Goal: Use online tool/utility: Utilize a website feature to perform a specific function

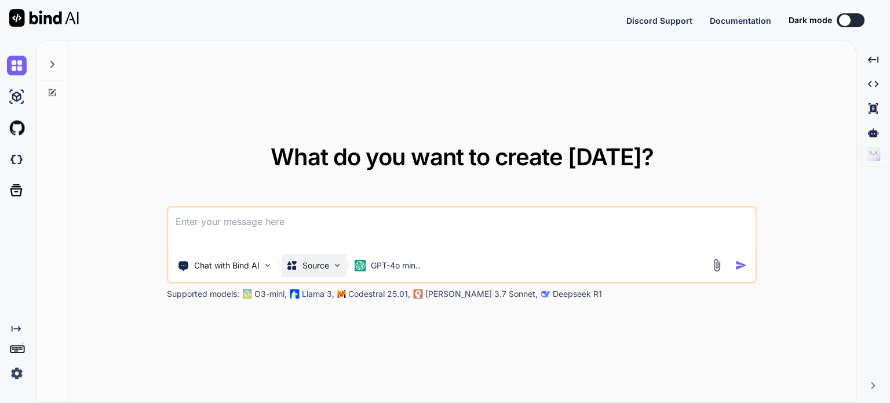
click at [316, 264] on p "Source" at bounding box center [316, 266] width 27 height 12
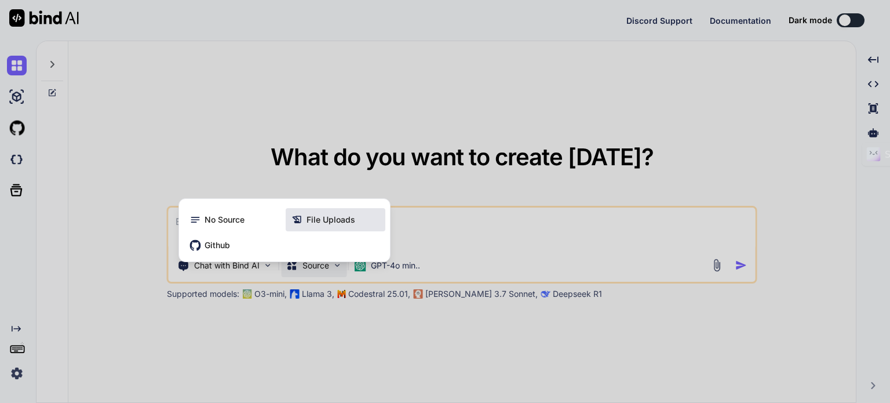
click at [329, 222] on span "File Uploads" at bounding box center [331, 220] width 49 height 12
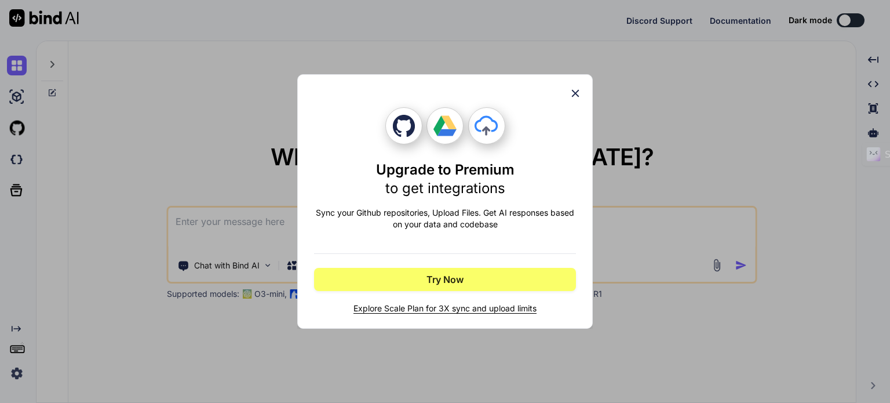
click at [576, 90] on icon at bounding box center [575, 93] width 13 height 13
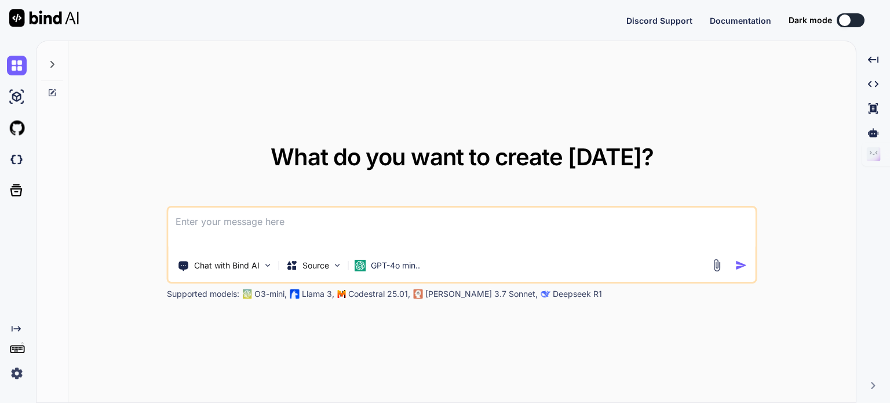
type textarea "x"
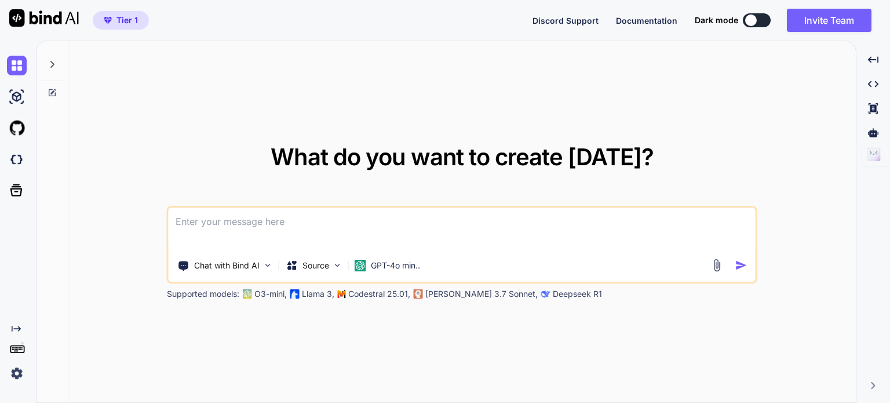
click at [348, 217] on textarea at bounding box center [462, 229] width 587 height 43
paste textarea "<!DOCTYPE html> <html lang="en"> <head> <meta charset="UTF-8"> <meta name="view…"
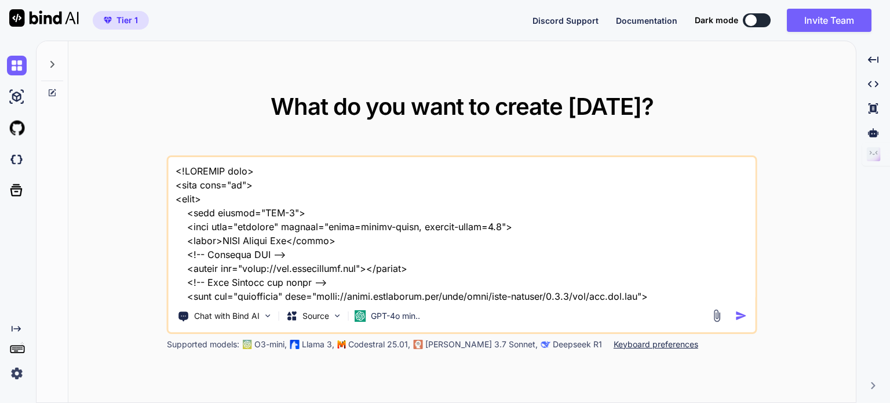
click at [174, 166] on textarea at bounding box center [462, 229] width 587 height 144
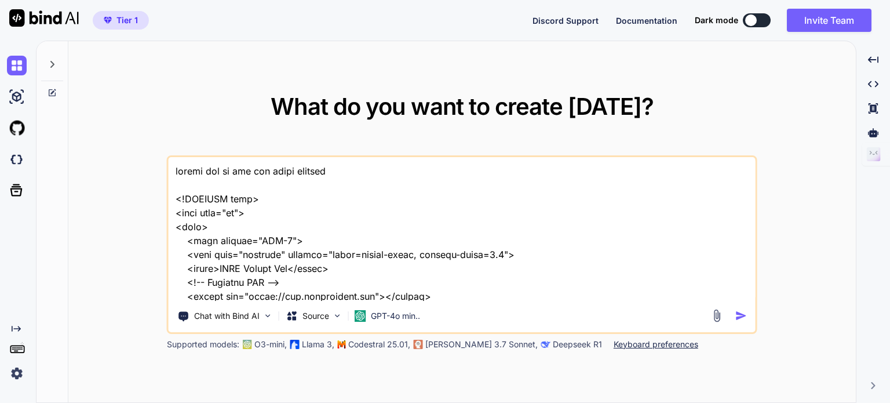
type textarea "create app to run the large database <!DOCTYPE html> <html lang="en"> <head> <m…"
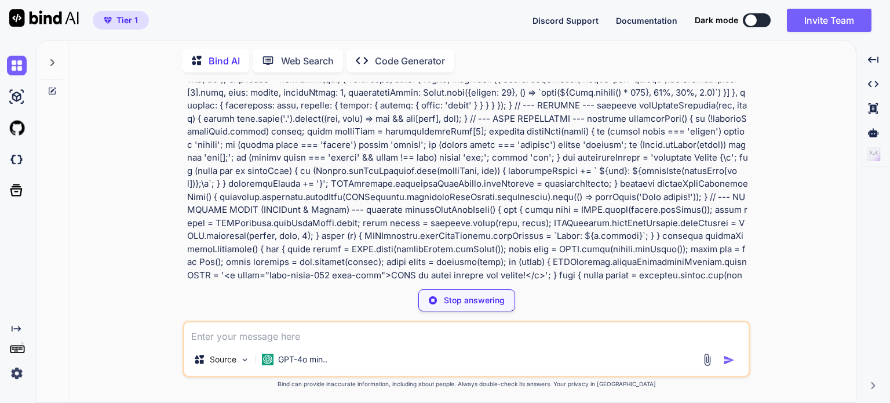
scroll to position [5072, 0]
click at [235, 361] on p "Source" at bounding box center [223, 360] width 27 height 12
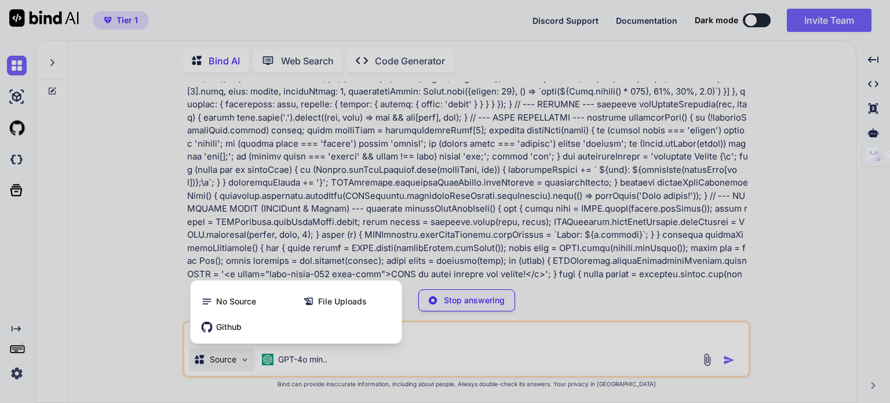
click at [282, 358] on div at bounding box center [445, 201] width 890 height 403
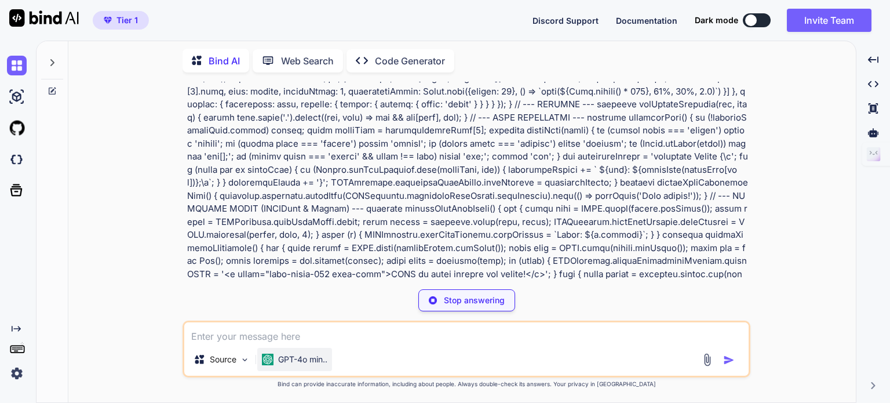
click at [302, 355] on p "GPT-4o min.." at bounding box center [302, 360] width 49 height 12
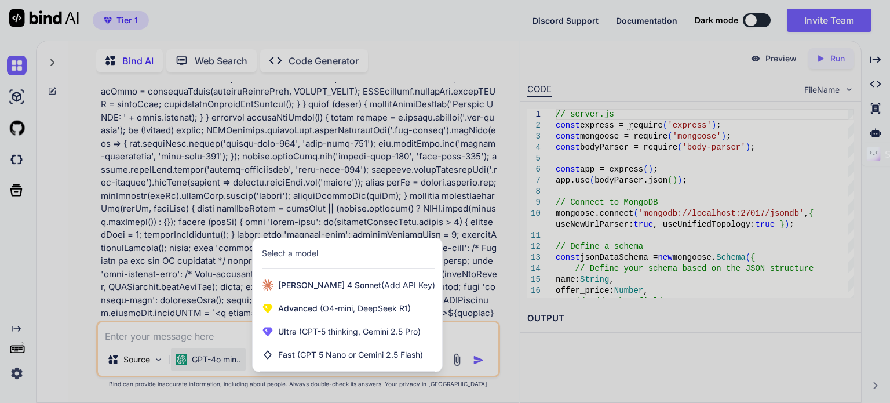
click at [482, 257] on div at bounding box center [445, 201] width 890 height 403
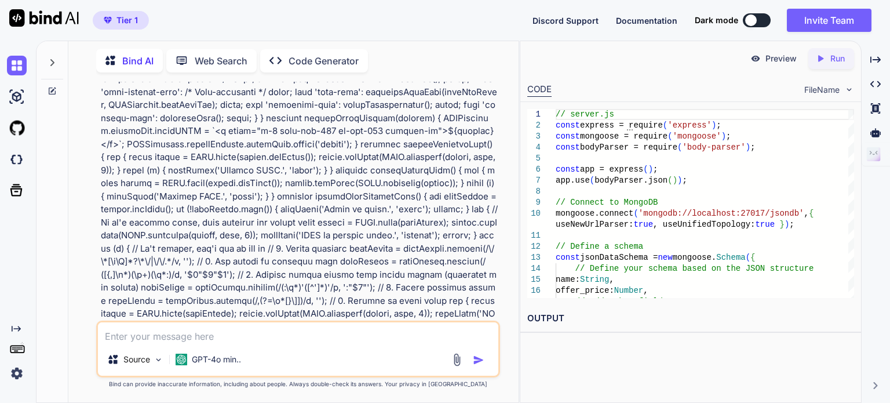
scroll to position [5259, 0]
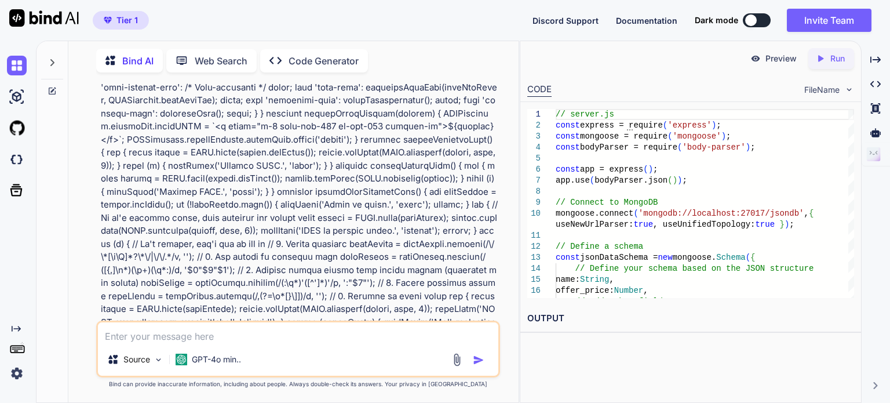
drag, startPoint x: 756, startPoint y: 29, endPoint x: 751, endPoint y: 20, distance: 9.9
click at [751, 20] on div "Discord Support Documentation Dark mode Invite Team Created with Pixso." at bounding box center [707, 20] width 348 height 23
click at [751, 20] on div at bounding box center [751, 20] width 12 height 12
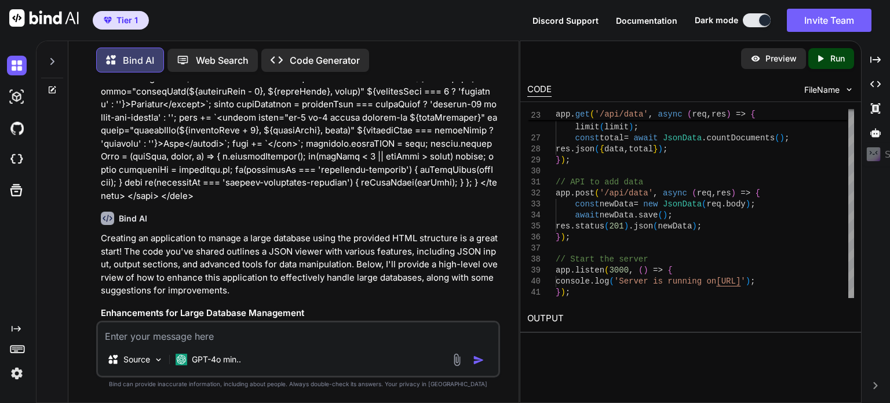
scroll to position [11438, 0]
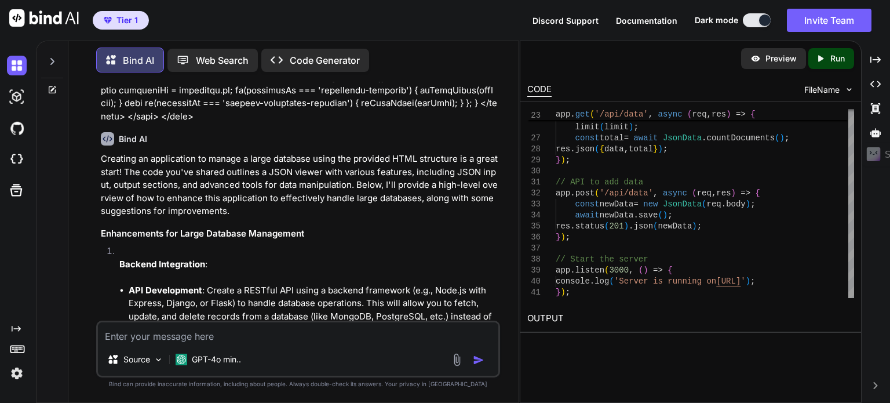
click at [326, 66] on div "Created with Pixso. Code Generator" at bounding box center [315, 60] width 108 height 23
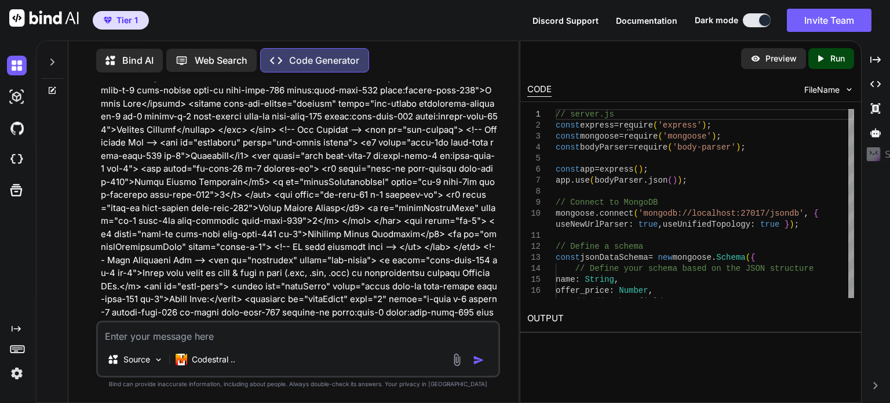
scroll to position [649, 0]
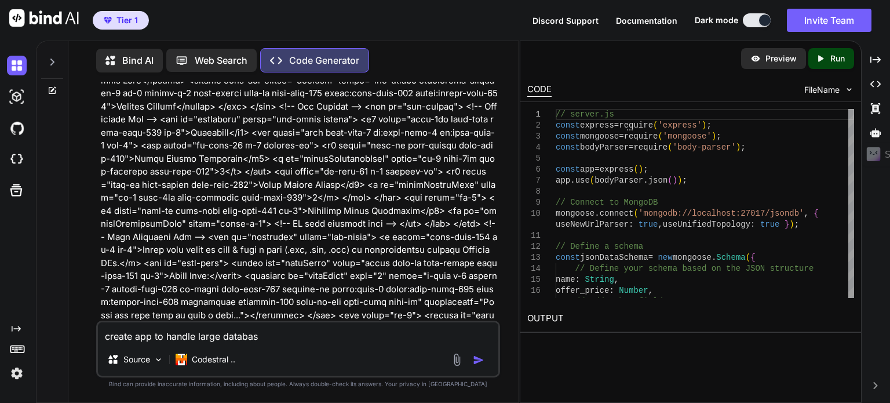
type textarea "create app to handle large database"
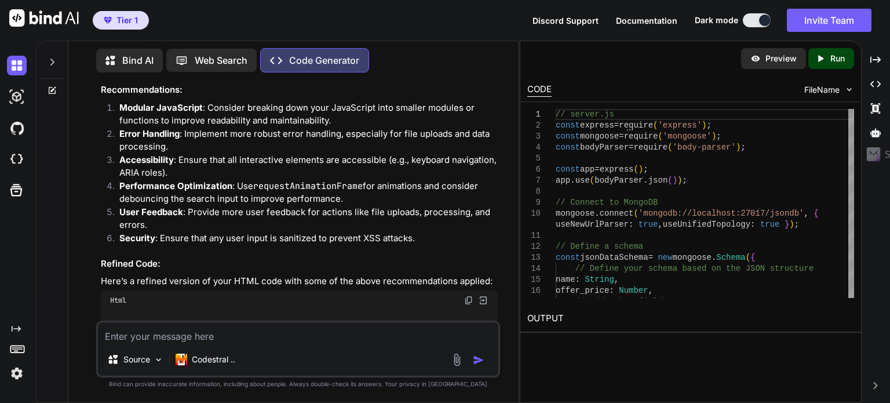
scroll to position [10290, 0]
click at [483, 295] on img at bounding box center [483, 300] width 10 height 10
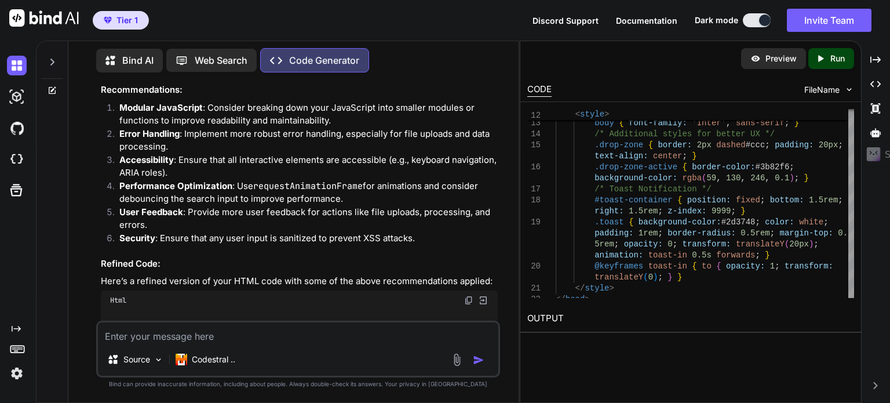
click at [833, 62] on p "Run" at bounding box center [838, 59] width 14 height 12
click at [621, 344] on link "[URL][DOMAIN_NAME]" at bounding box center [575, 345] width 94 height 11
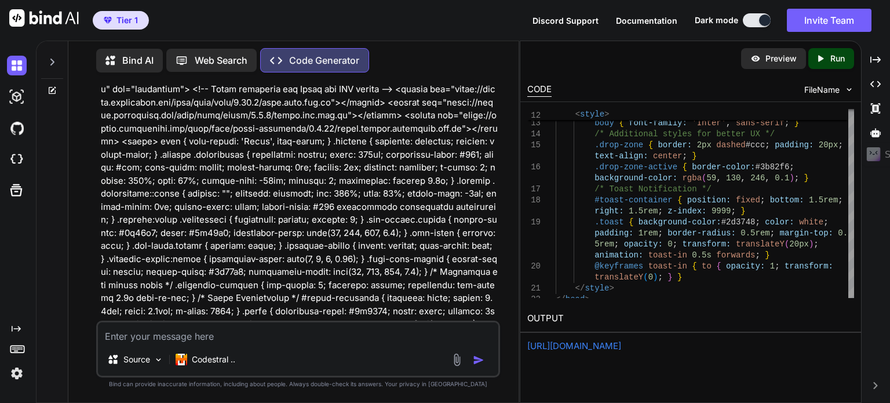
scroll to position [0, 0]
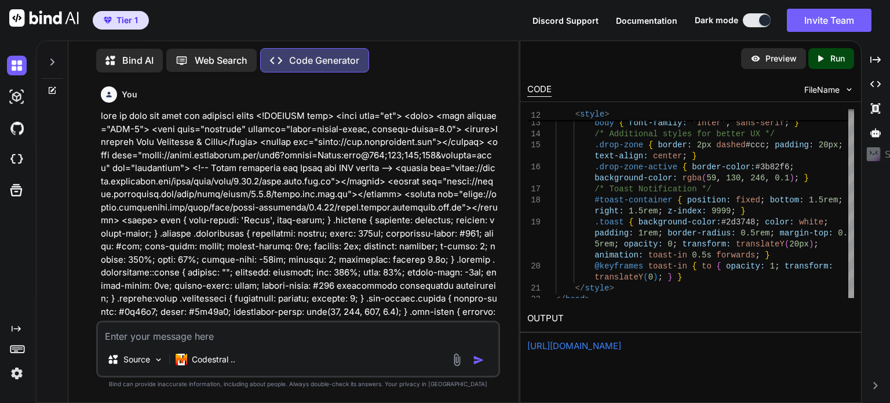
click at [267, 332] on textarea at bounding box center [298, 332] width 401 height 21
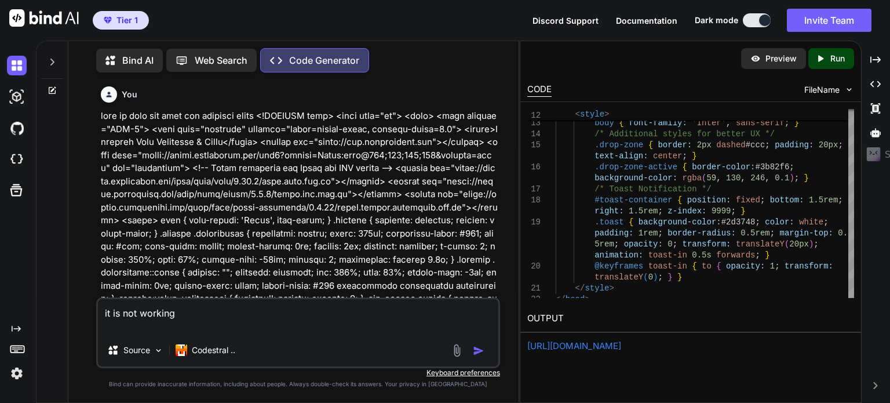
paste textarea "<!DOCTYPE html> <html lang="en"> <head> <meta charset="UTF-8"> <meta name="view…"
type textarea "it is not working <!DOCTYPE html> <html lang="en"> <head> <meta charset="UTF-8"…"
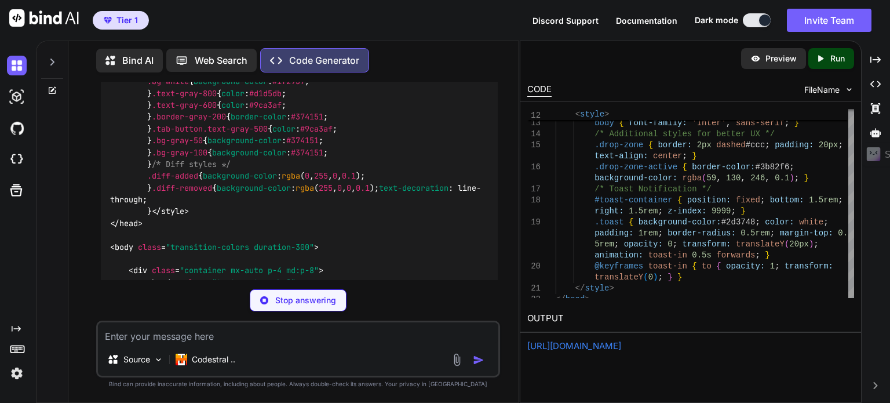
scroll to position [28456, 0]
